Goal: Register for event/course

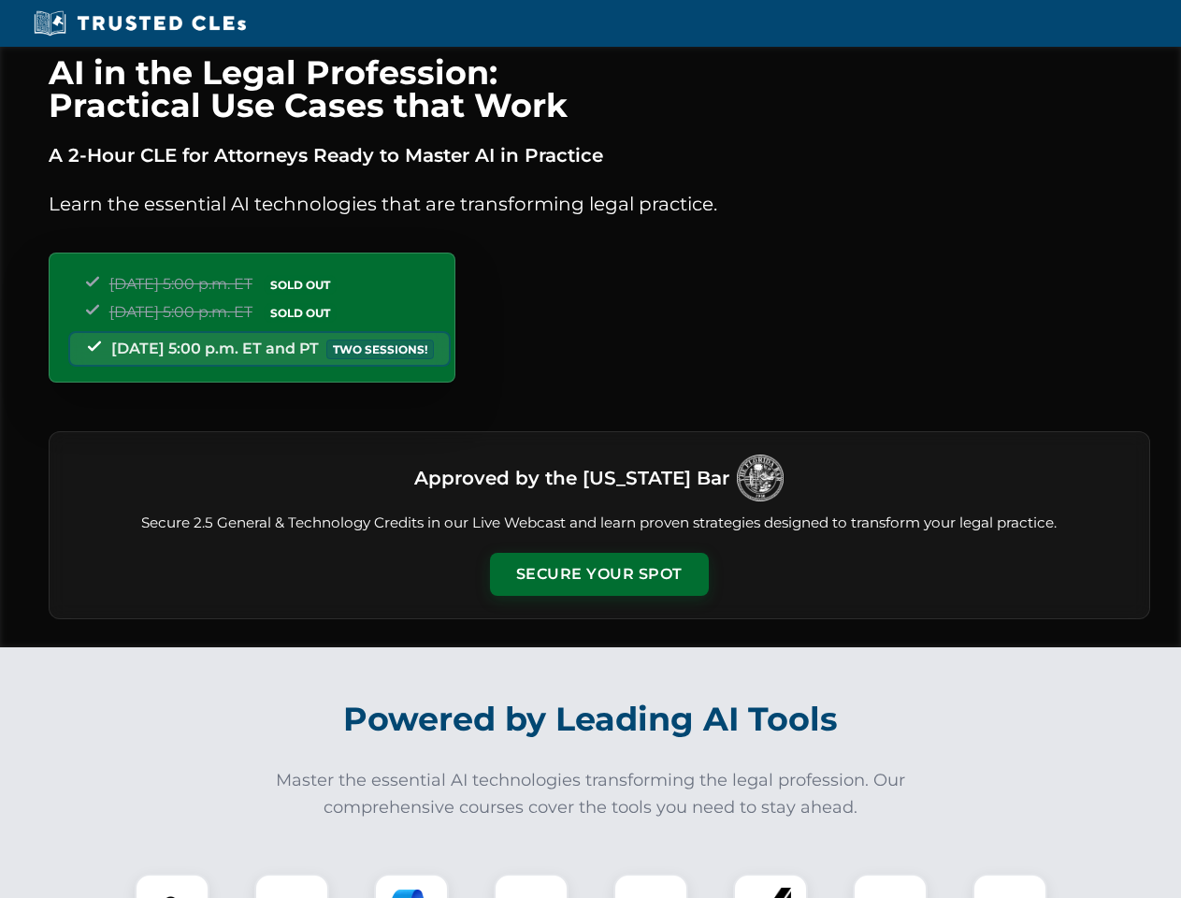
click at [598, 574] on button "Secure Your Spot" at bounding box center [599, 574] width 219 height 43
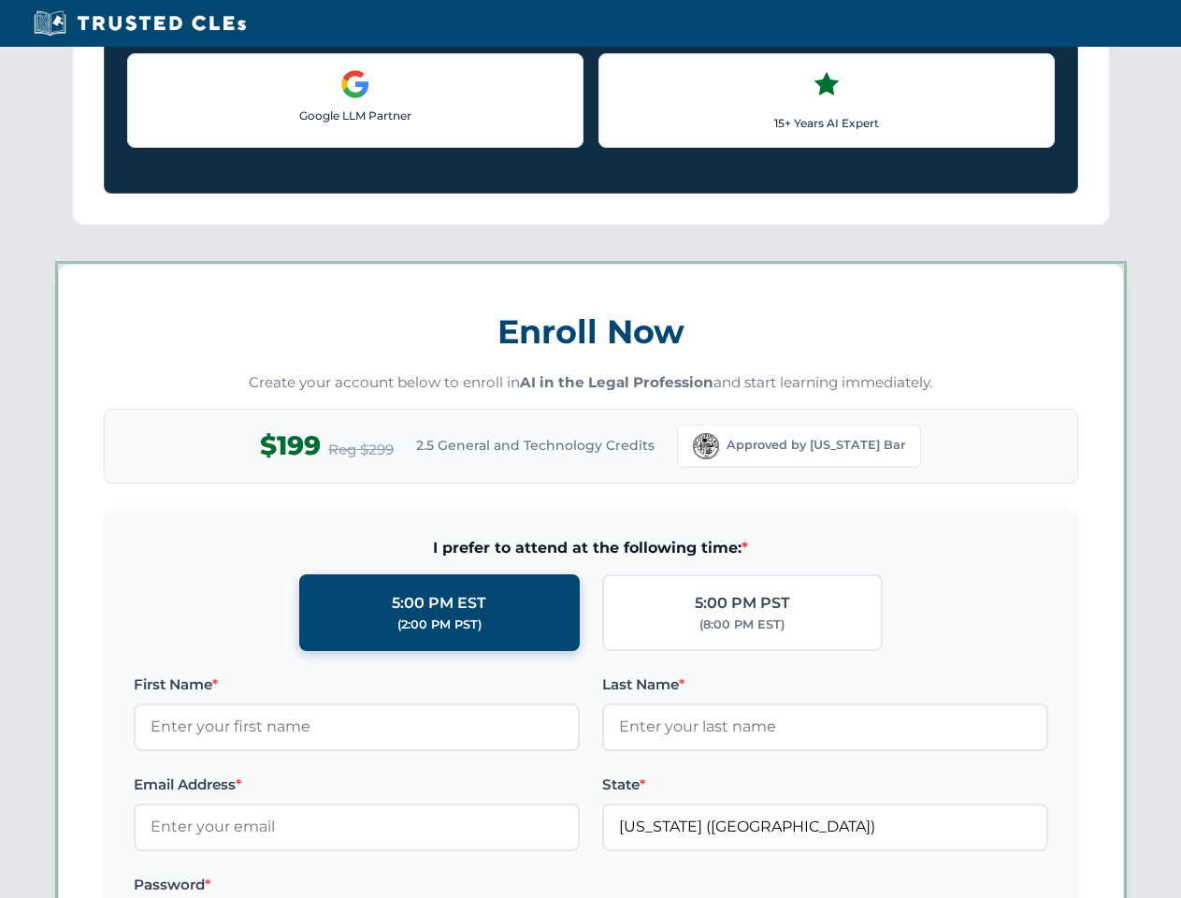
click at [292, 885] on label "Password *" at bounding box center [357, 884] width 446 height 22
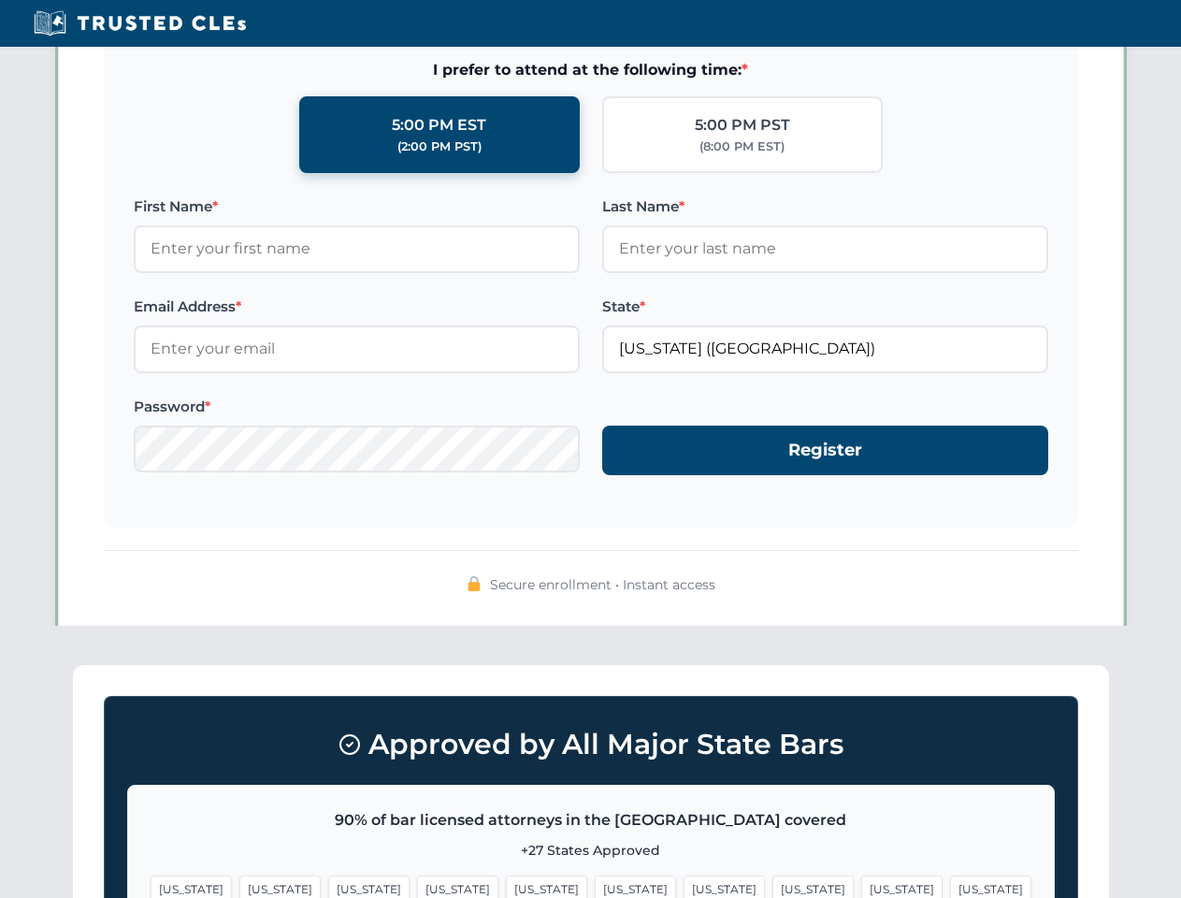
click at [683, 885] on span "[US_STATE]" at bounding box center [723, 888] width 81 height 27
click at [861, 885] on span "[US_STATE]" at bounding box center [901, 888] width 81 height 27
